Goal: Information Seeking & Learning: Learn about a topic

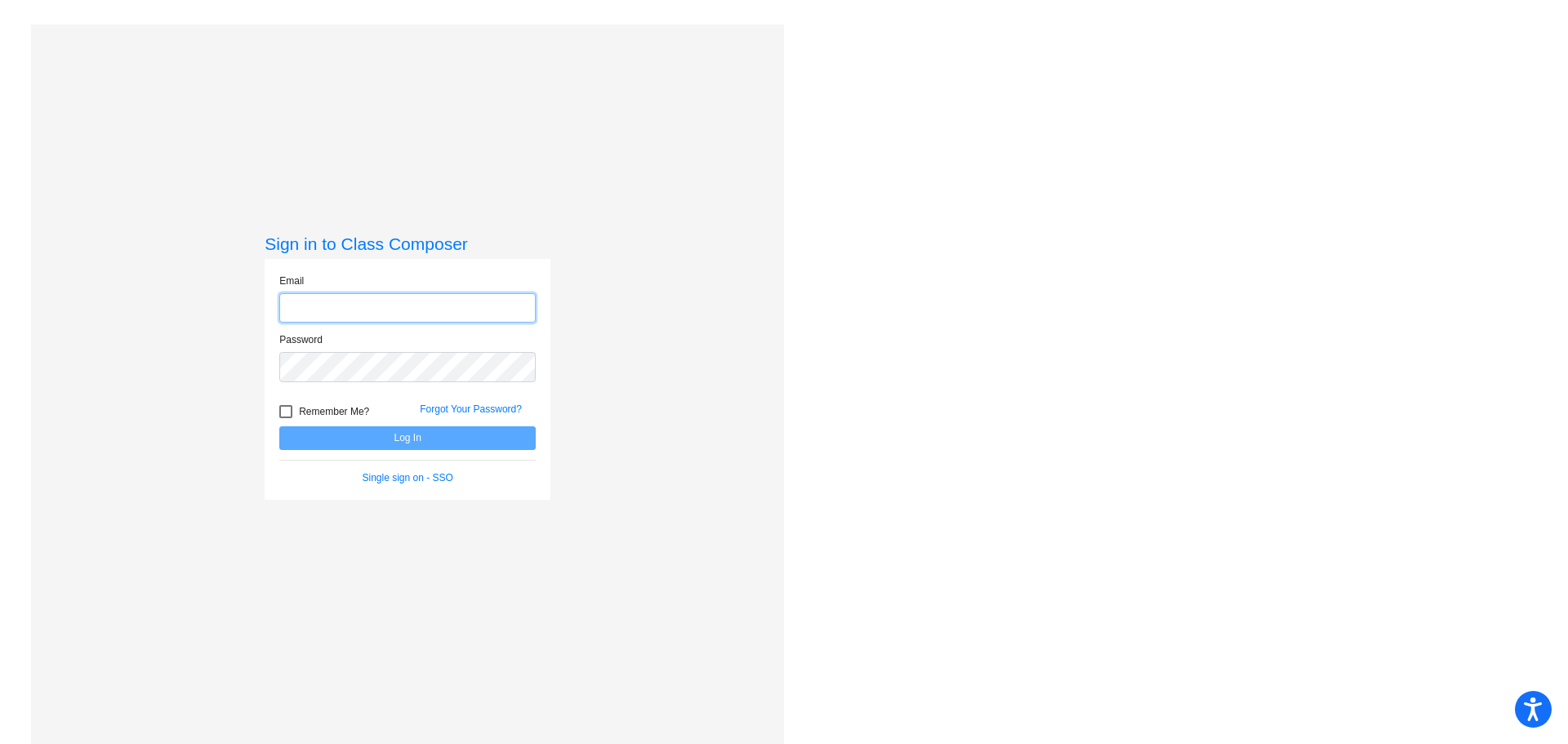
type input "[EMAIL_ADDRESS][DOMAIN_NAME]"
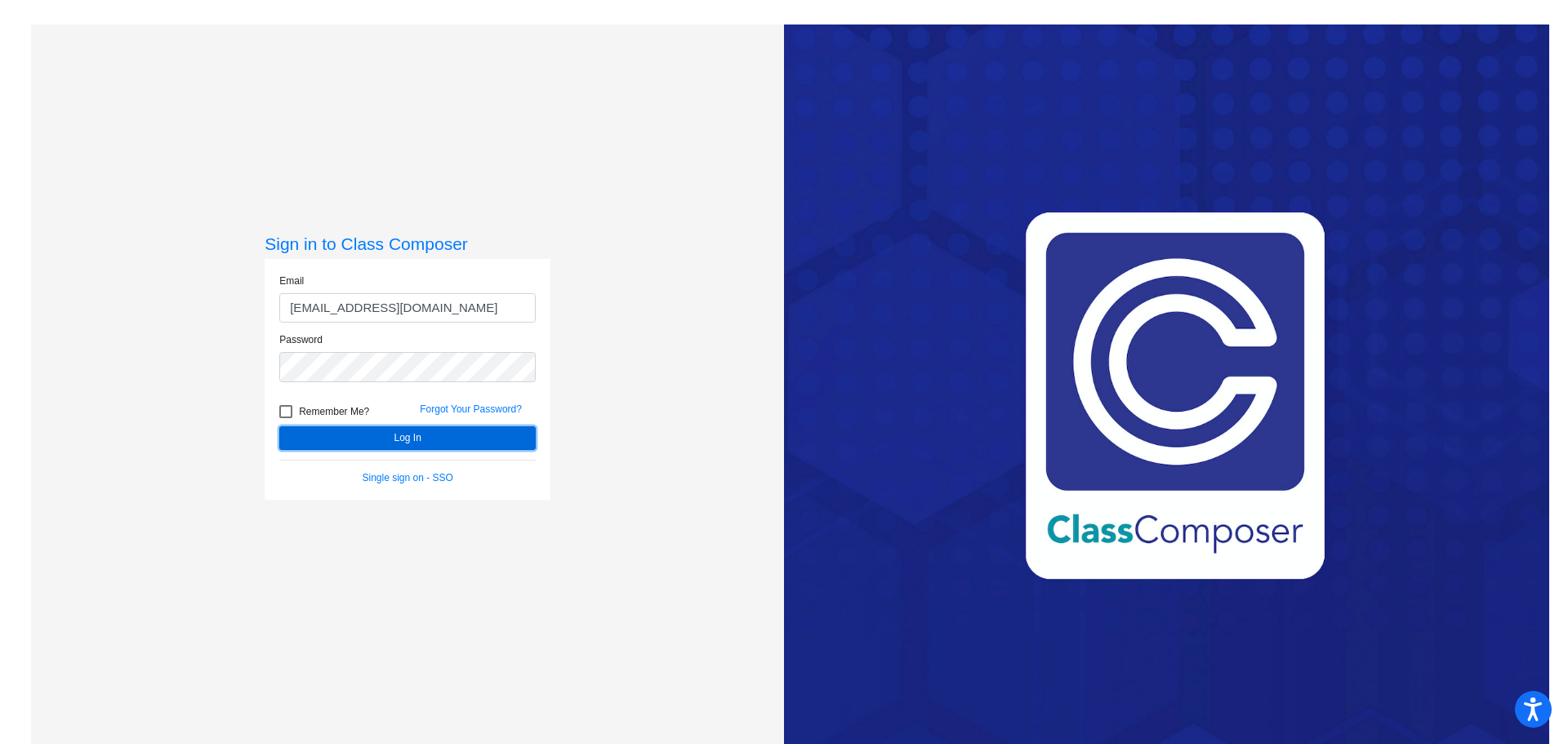
click at [390, 431] on button "Log In" at bounding box center [408, 438] width 256 height 24
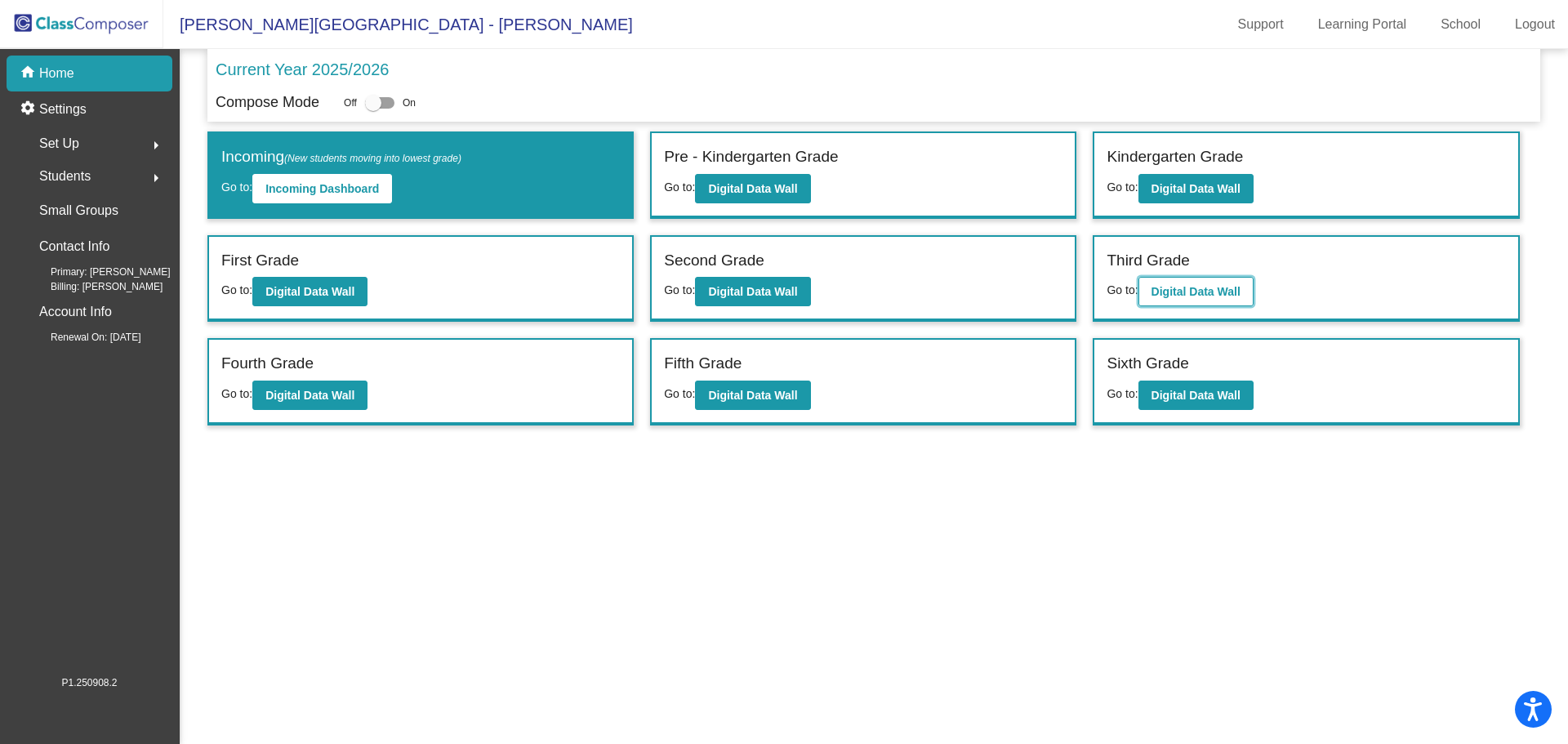
click at [1217, 304] on button "Digital Data Wall" at bounding box center [1196, 292] width 115 height 29
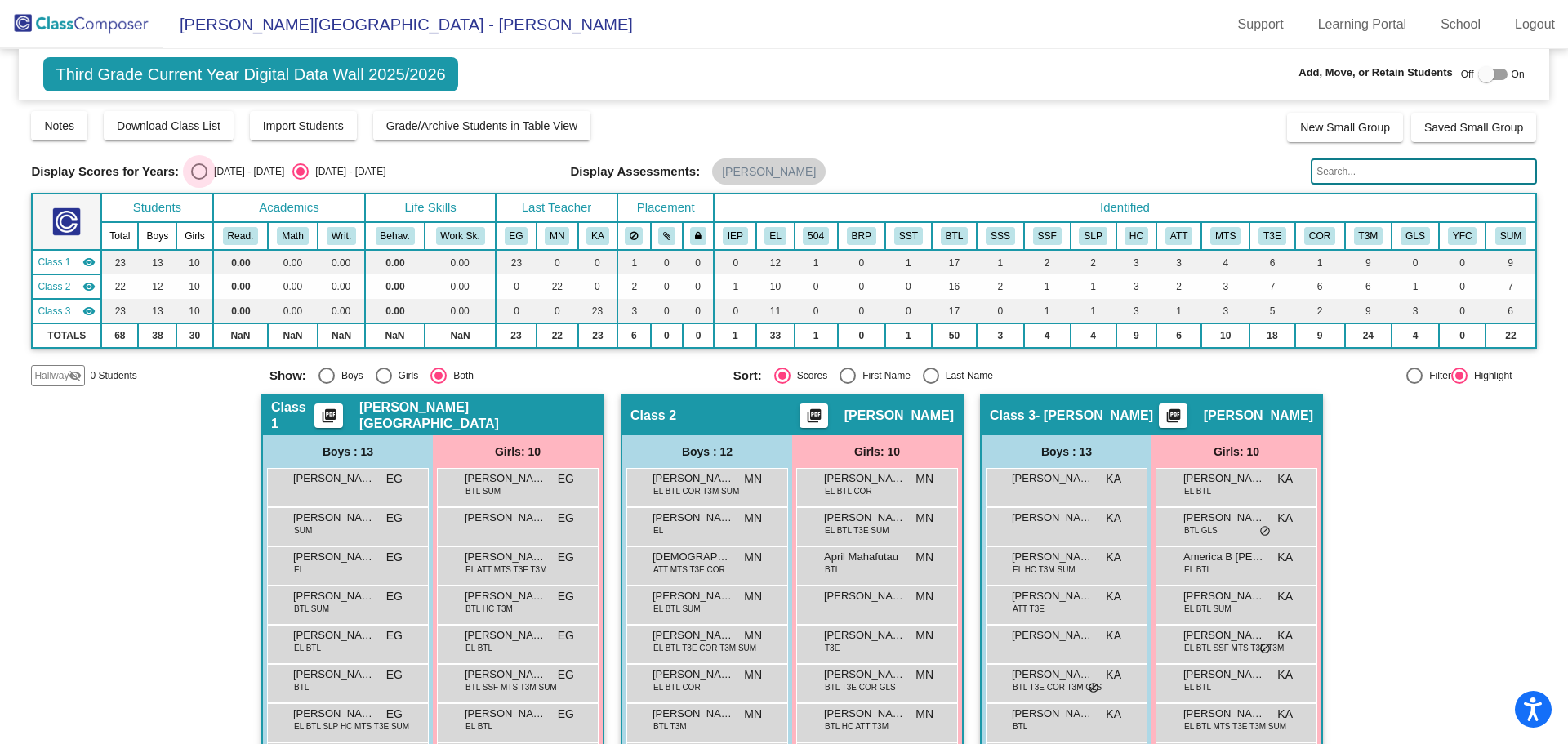
click at [212, 166] on div "[DATE] - [DATE]" at bounding box center [245, 171] width 77 height 14
click at [200, 179] on input "[DATE] - [DATE]" at bounding box center [199, 179] width 1 height 1
radio input "true"
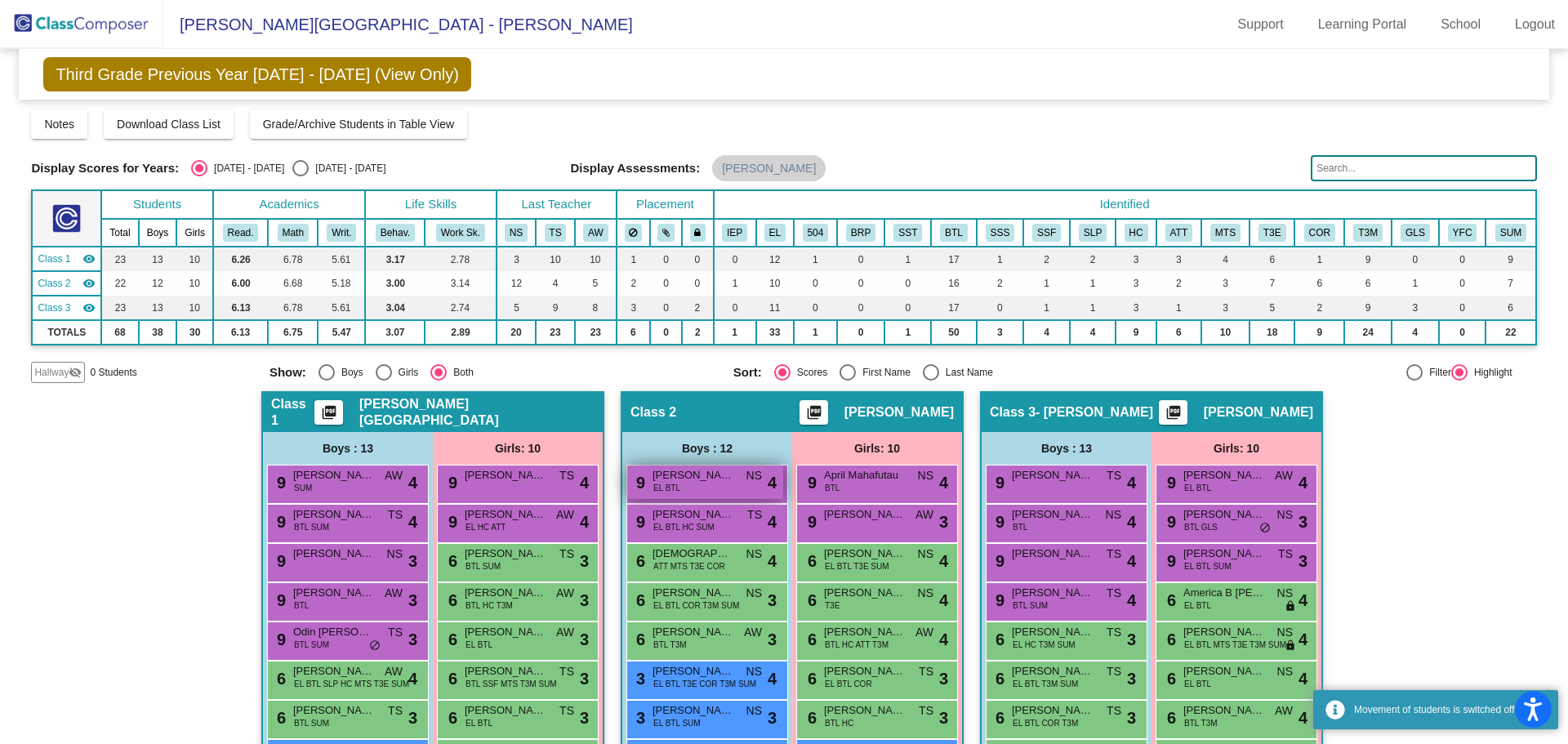
scroll to position [256, 0]
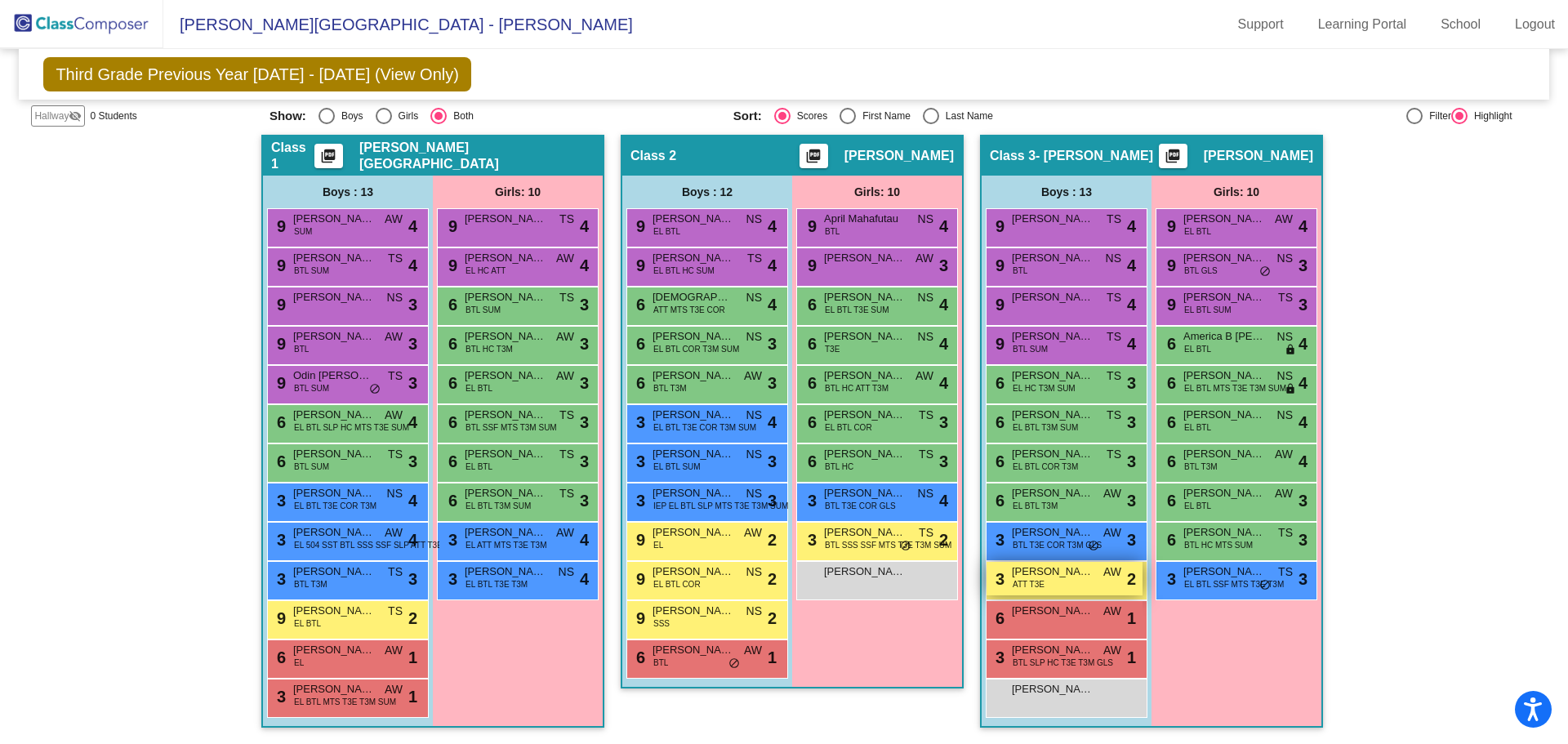
click at [1038, 574] on span "[PERSON_NAME]" at bounding box center [1052, 571] width 82 height 16
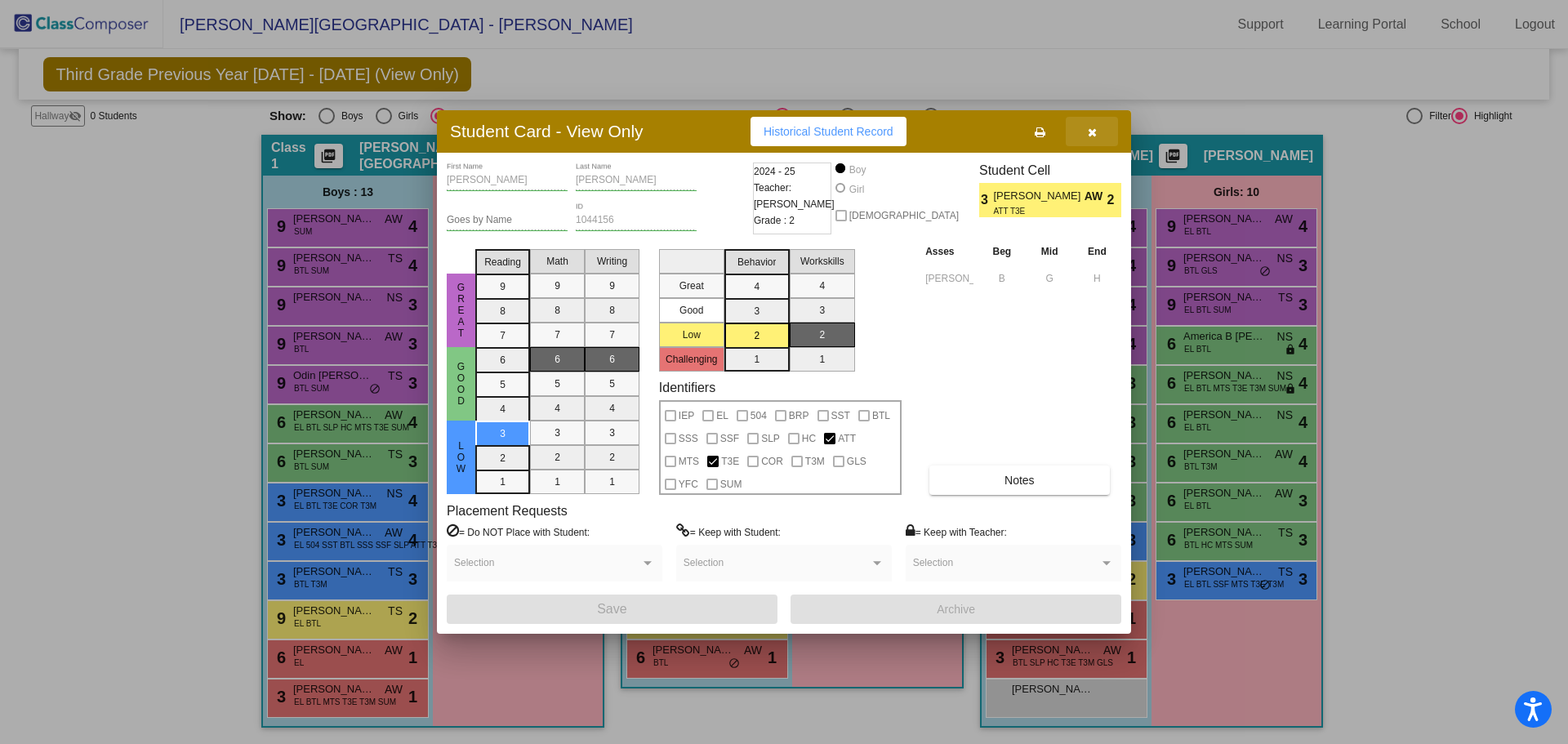
click at [1096, 137] on icon "button" at bounding box center [1091, 132] width 9 height 12
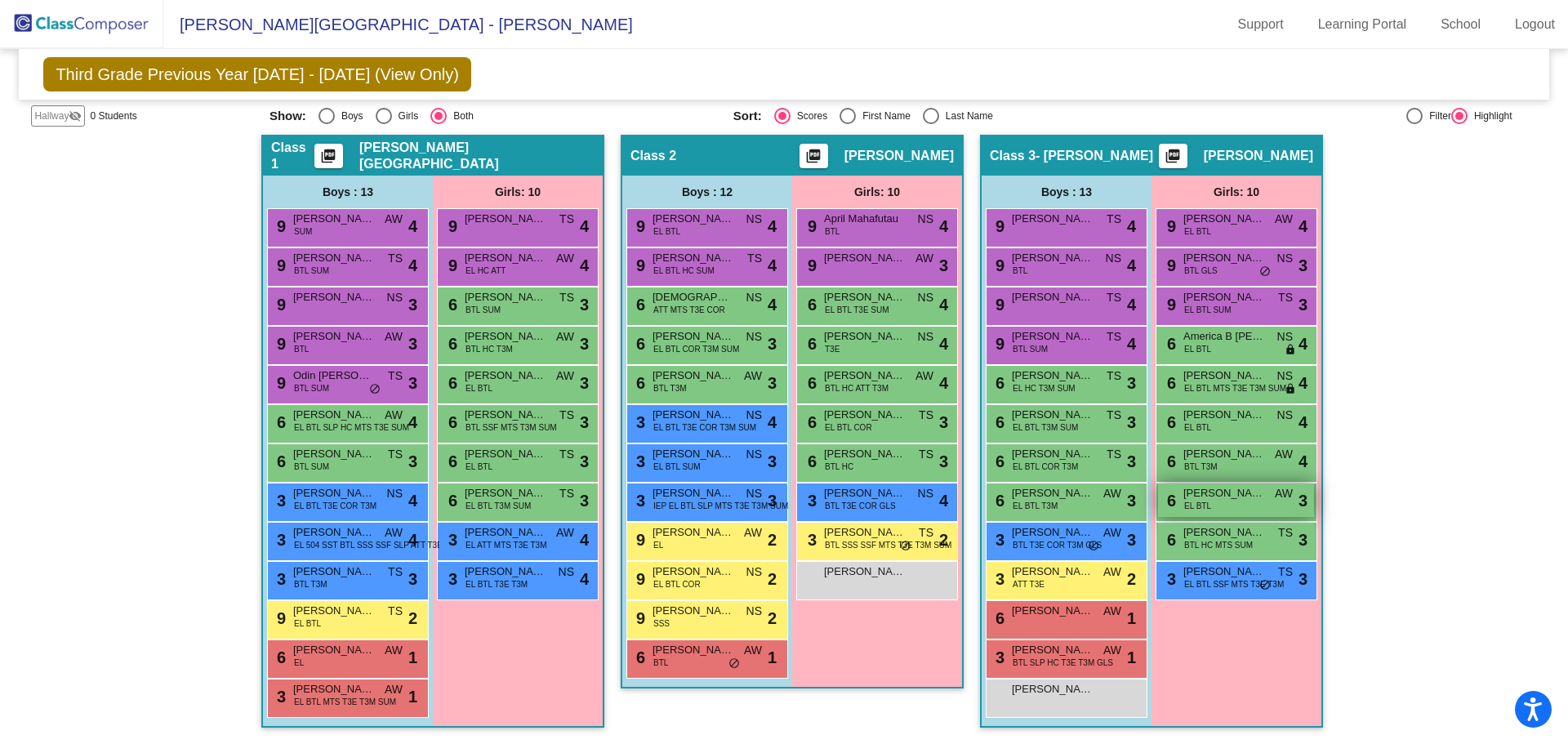
click at [1225, 511] on div "6 [PERSON_NAME] EL BTL AW lock do_not_disturb_alt 3" at bounding box center [1235, 500] width 156 height 34
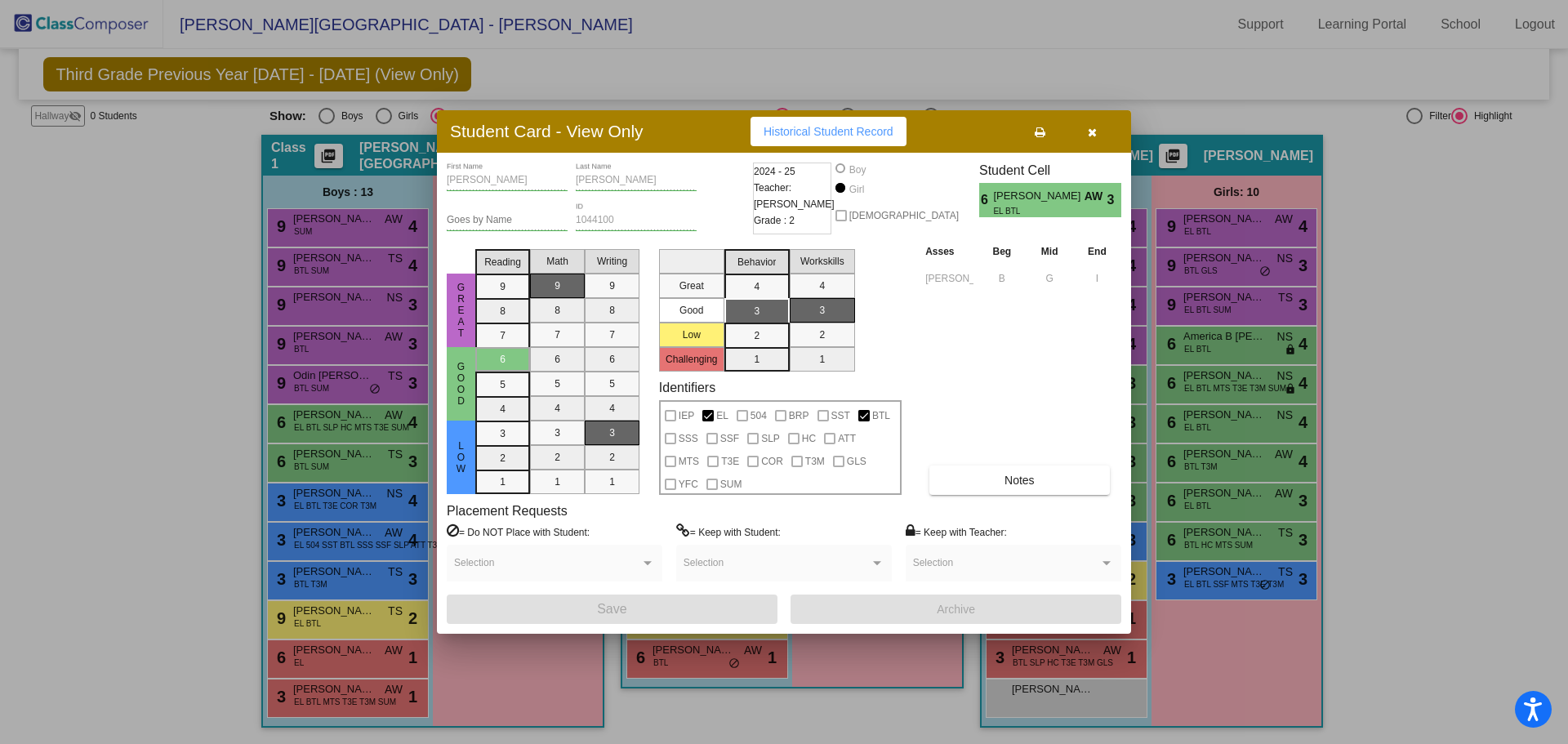
click at [1091, 133] on icon "button" at bounding box center [1091, 132] width 9 height 12
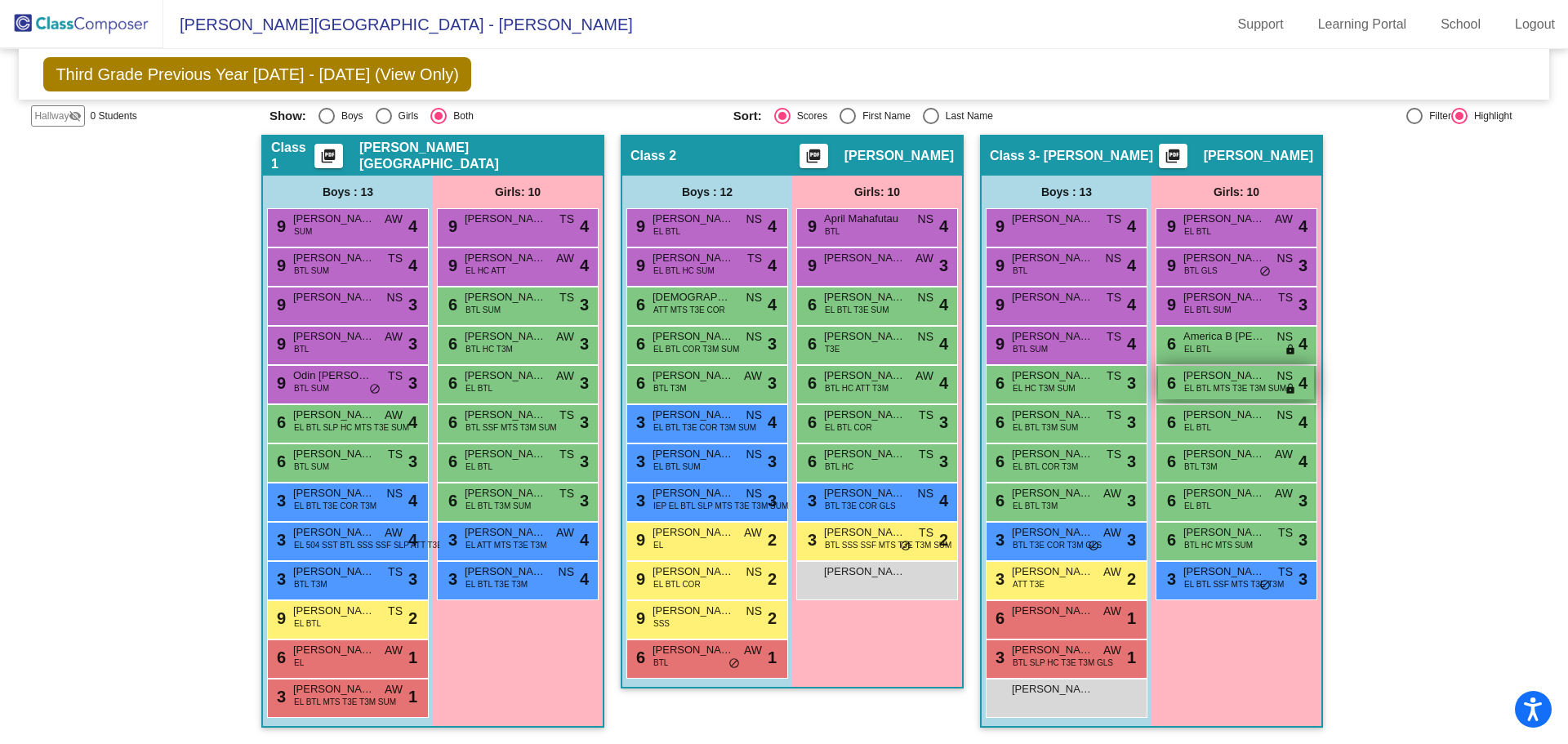
click at [1220, 375] on span "[PERSON_NAME]" at bounding box center [1224, 375] width 82 height 16
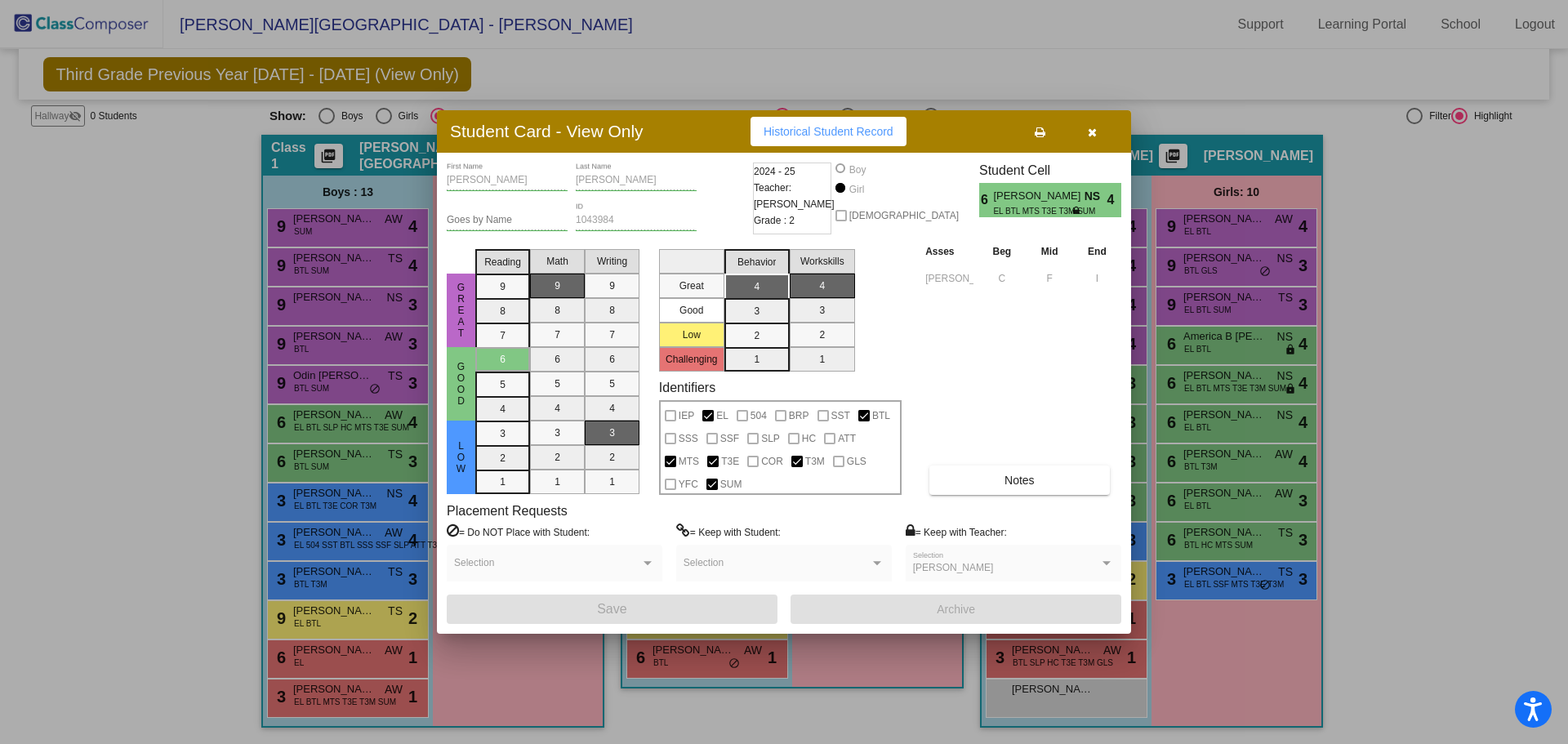
click at [1087, 135] on icon "button" at bounding box center [1091, 132] width 9 height 12
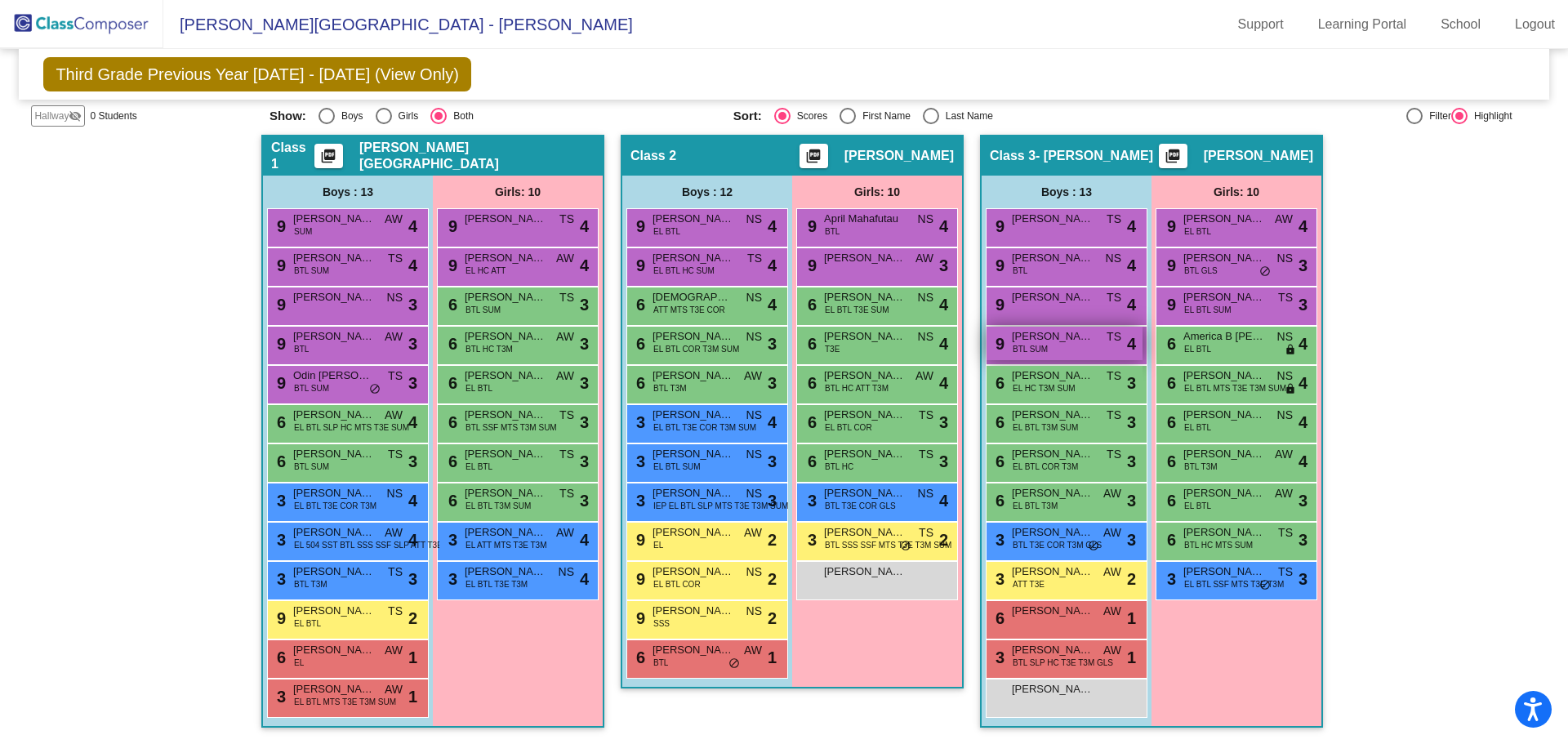
click at [1060, 343] on span "[PERSON_NAME]" at bounding box center [1052, 336] width 82 height 16
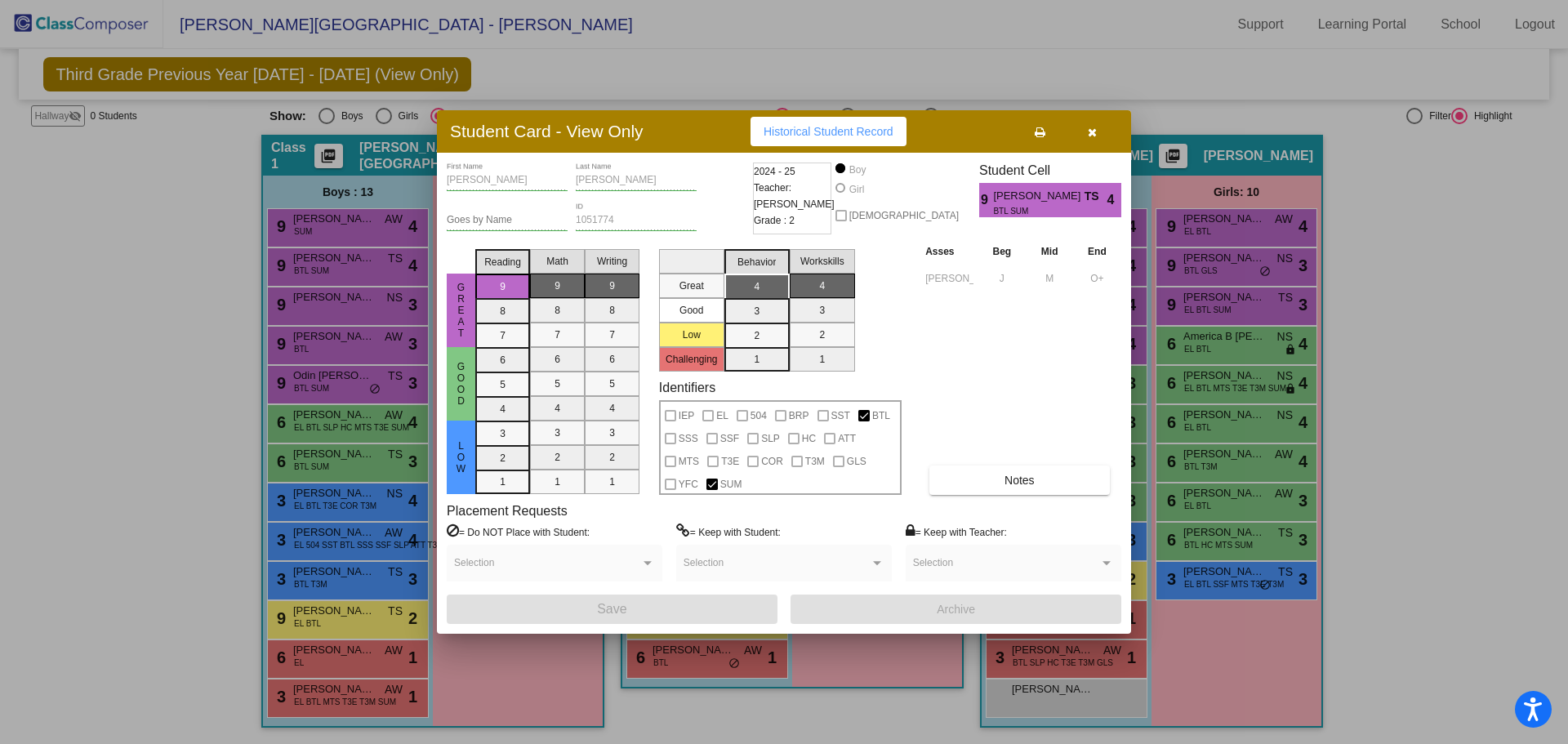
click at [1087, 131] on icon "button" at bounding box center [1091, 132] width 9 height 12
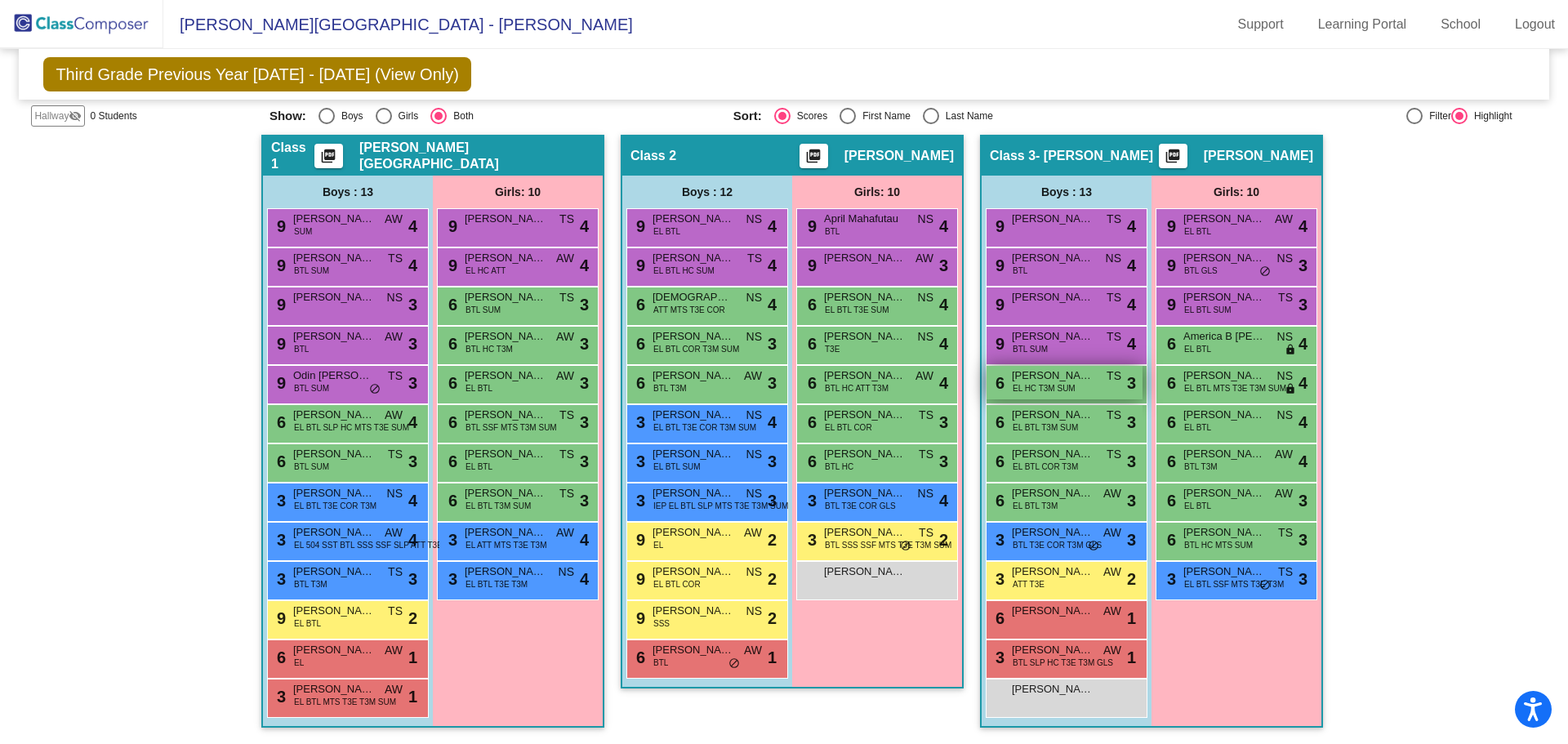
click at [1078, 387] on div "6 [PERSON_NAME] EL HC T3M SUM TS lock do_not_disturb_alt 3" at bounding box center [1064, 383] width 156 height 34
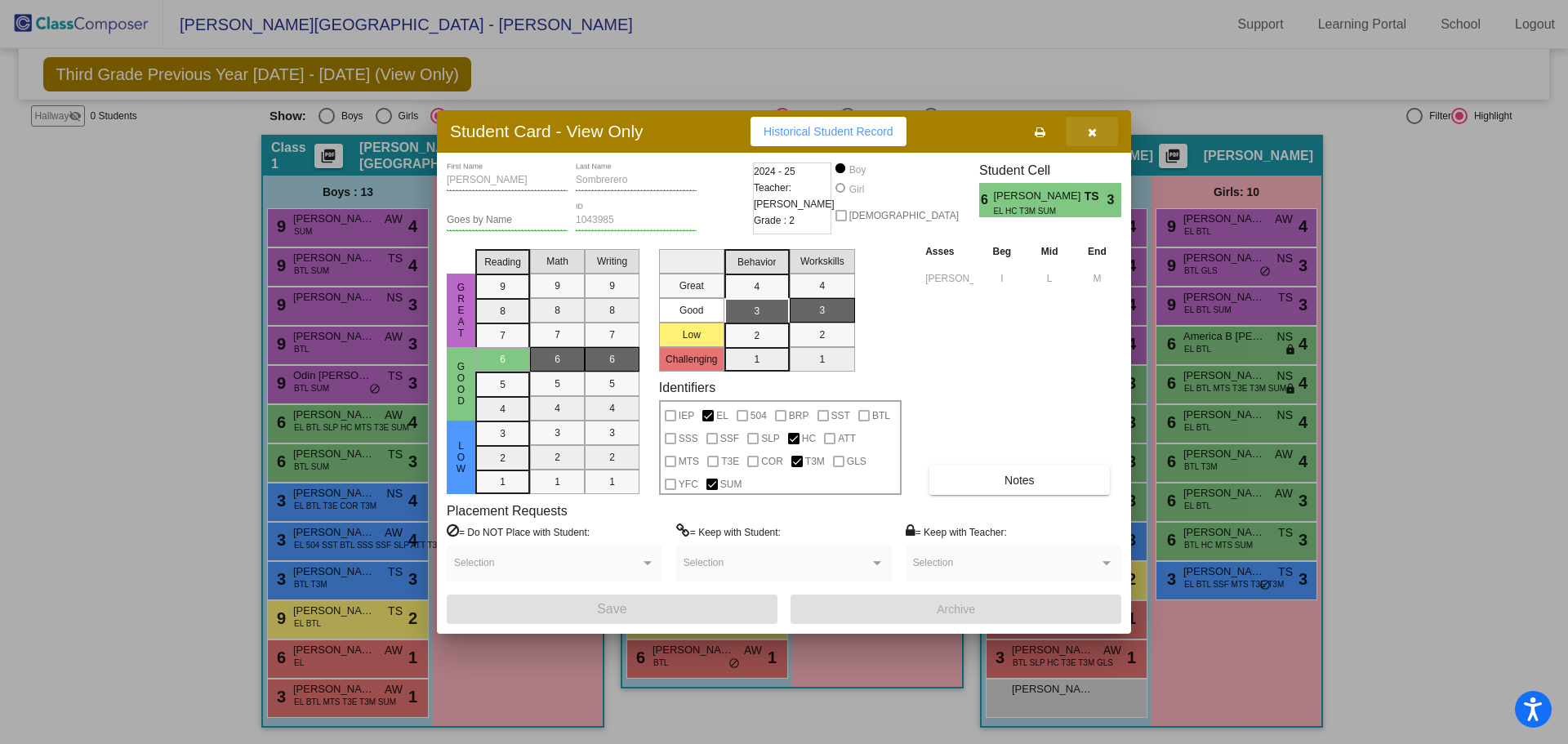
click at [1091, 134] on icon "button" at bounding box center [1091, 132] width 9 height 12
